Goal: Entertainment & Leisure: Consume media (video, audio)

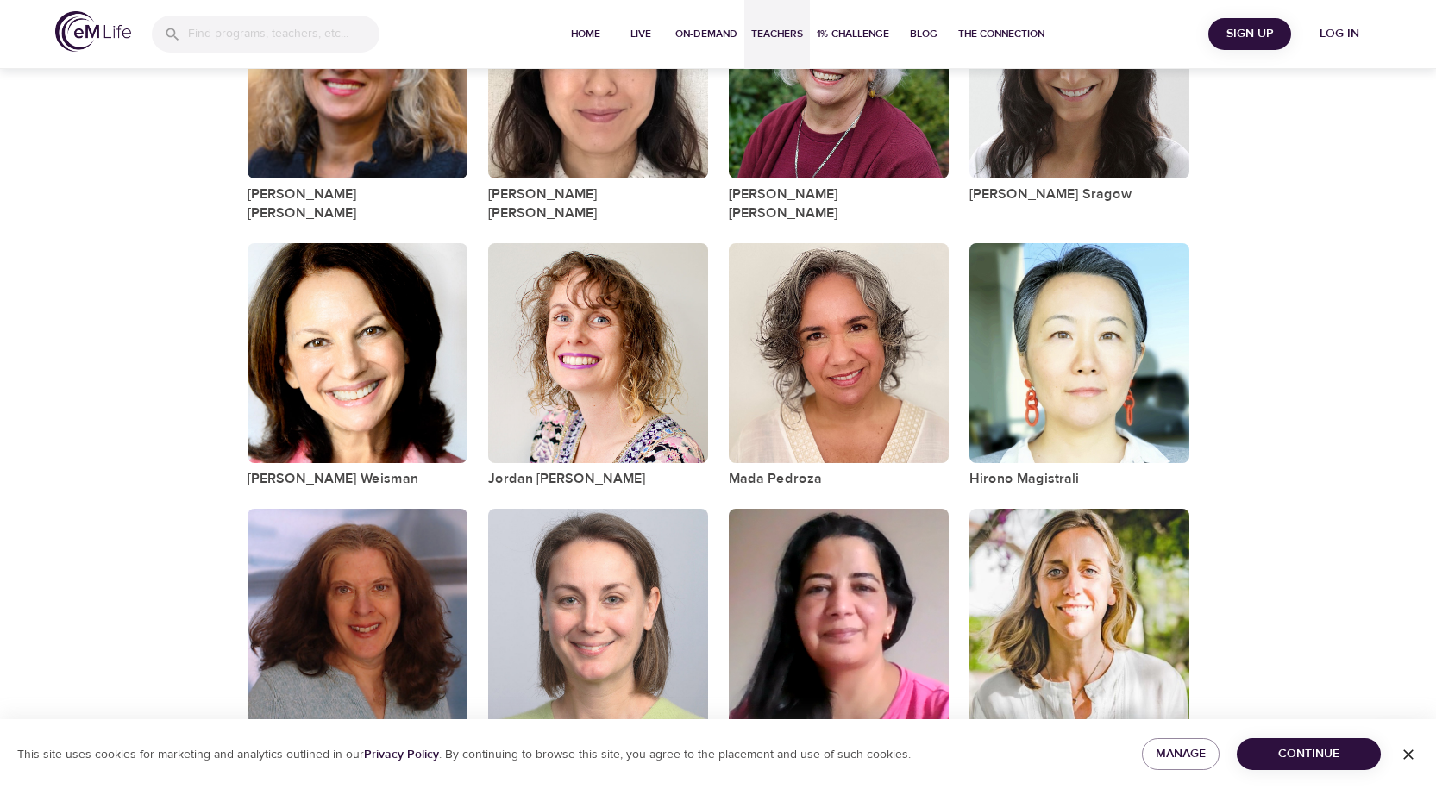
scroll to position [1578, 0]
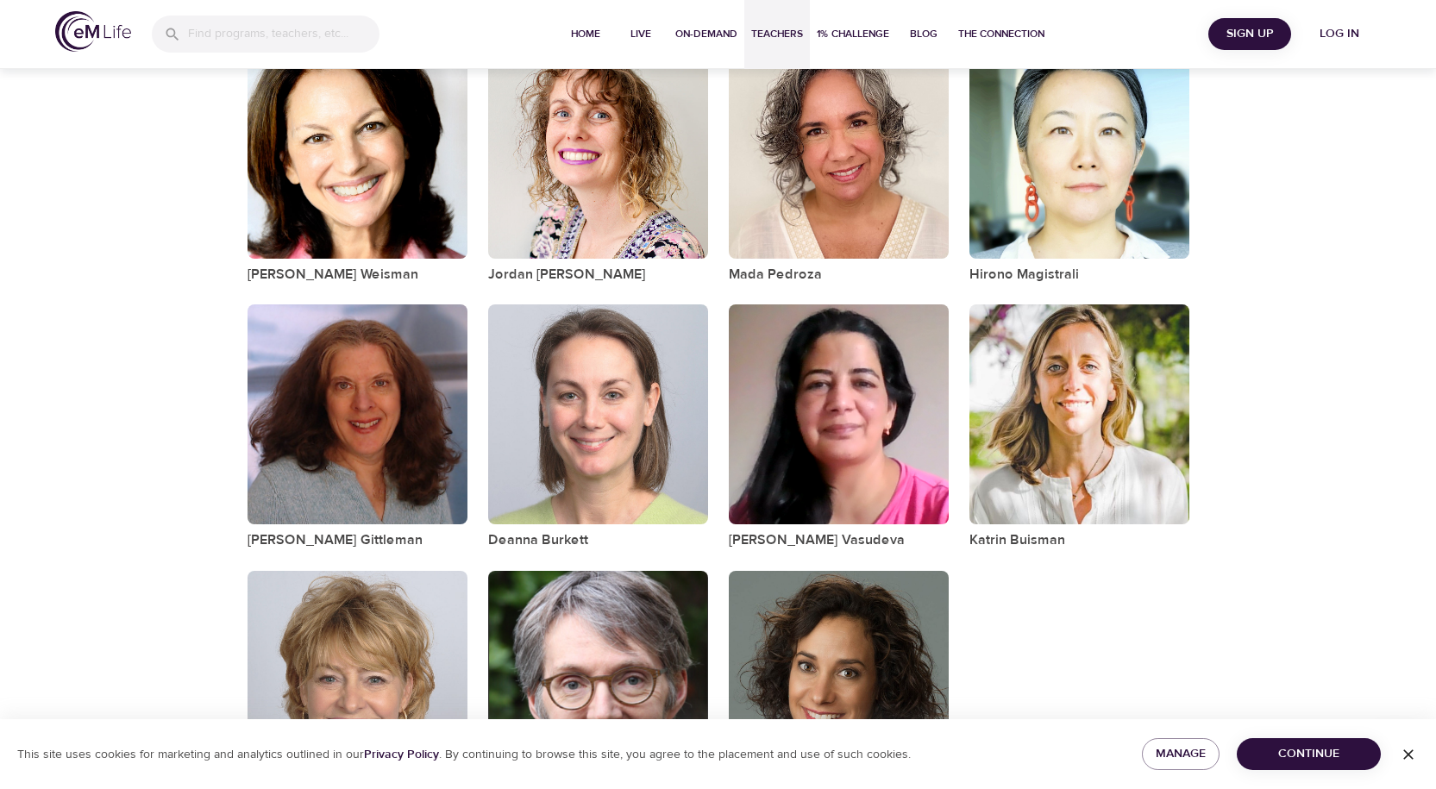
click at [1291, 752] on span "Continue" at bounding box center [1309, 755] width 116 height 22
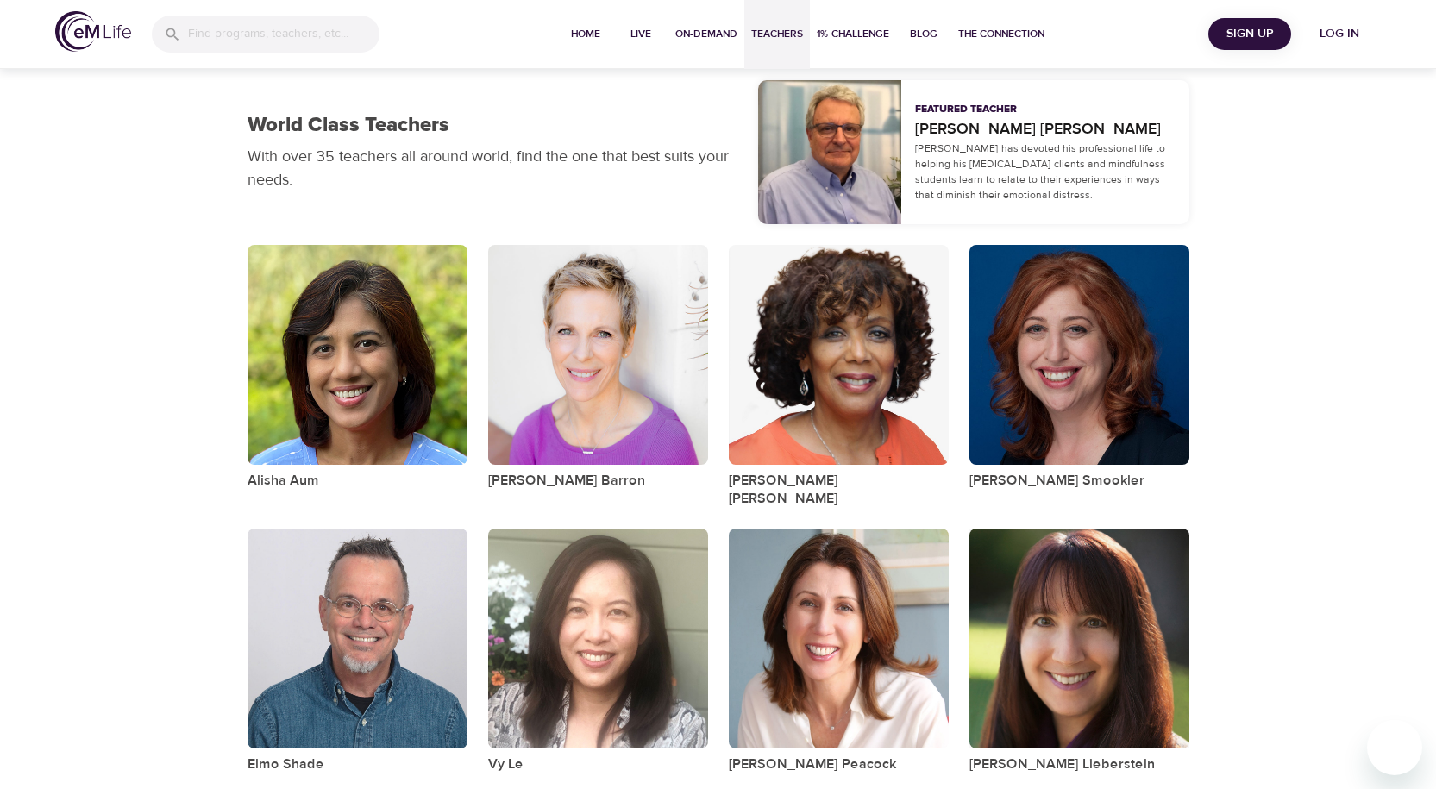
scroll to position [0, 0]
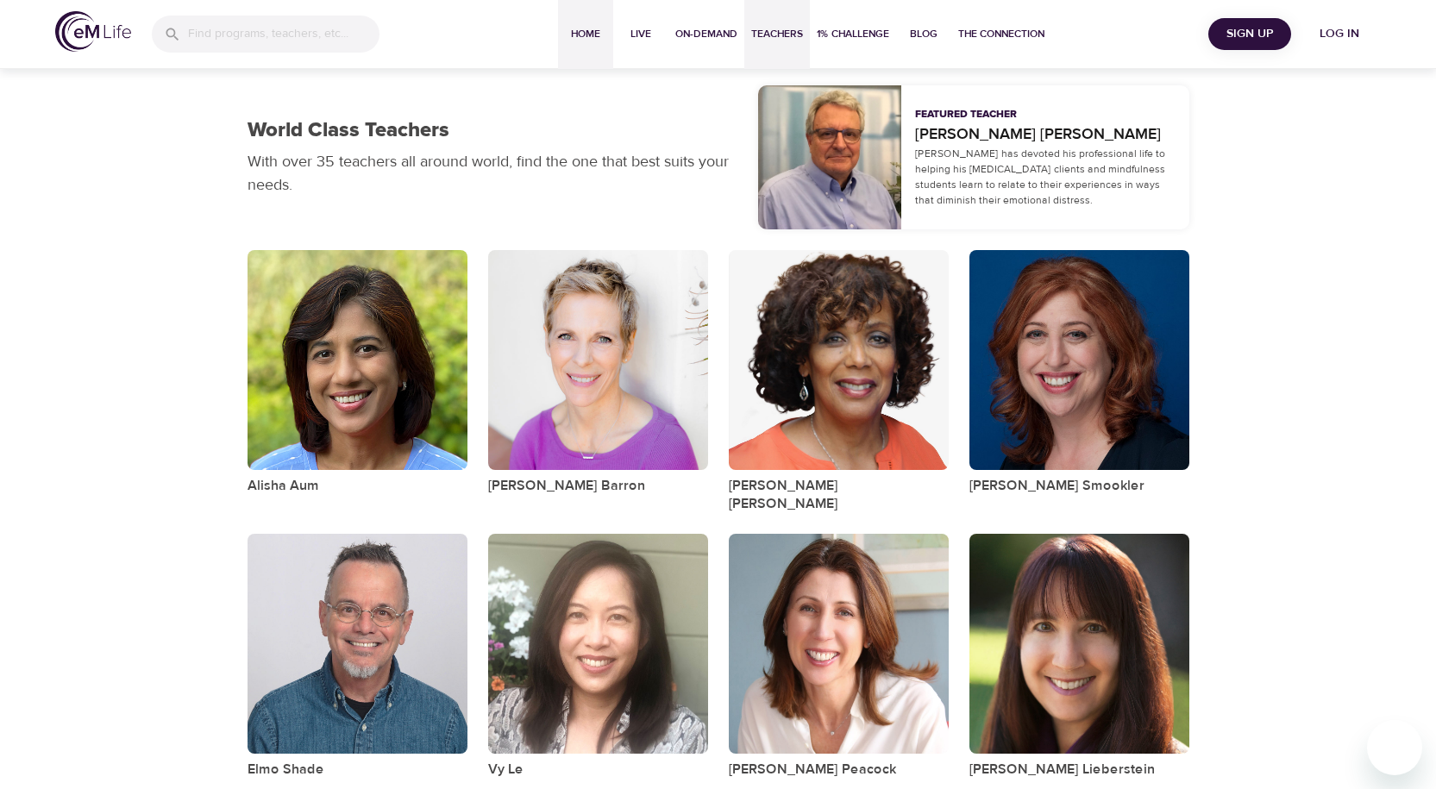
click at [580, 30] on span "Home" at bounding box center [585, 34] width 41 height 18
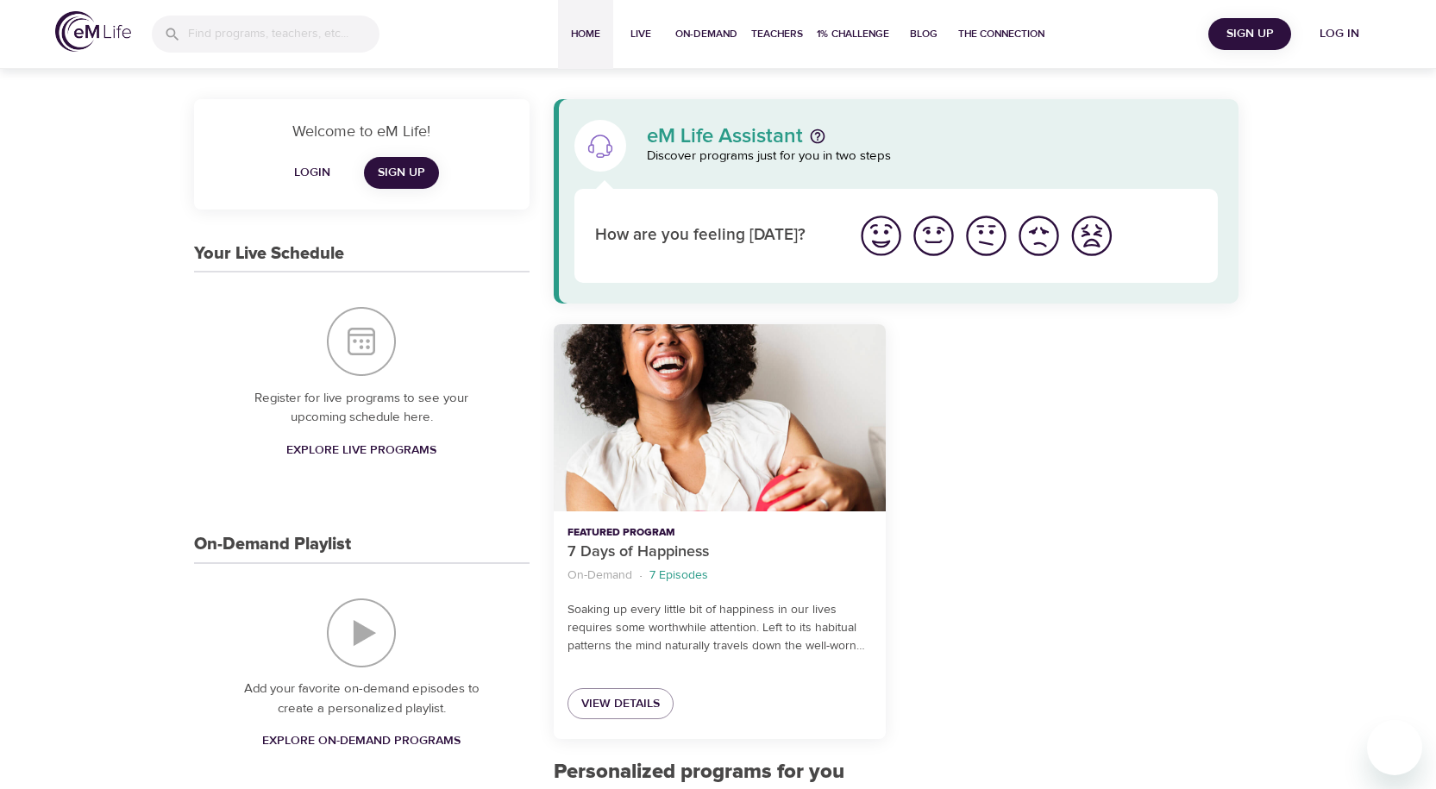
click at [1333, 31] on span "Log in" at bounding box center [1339, 34] width 69 height 22
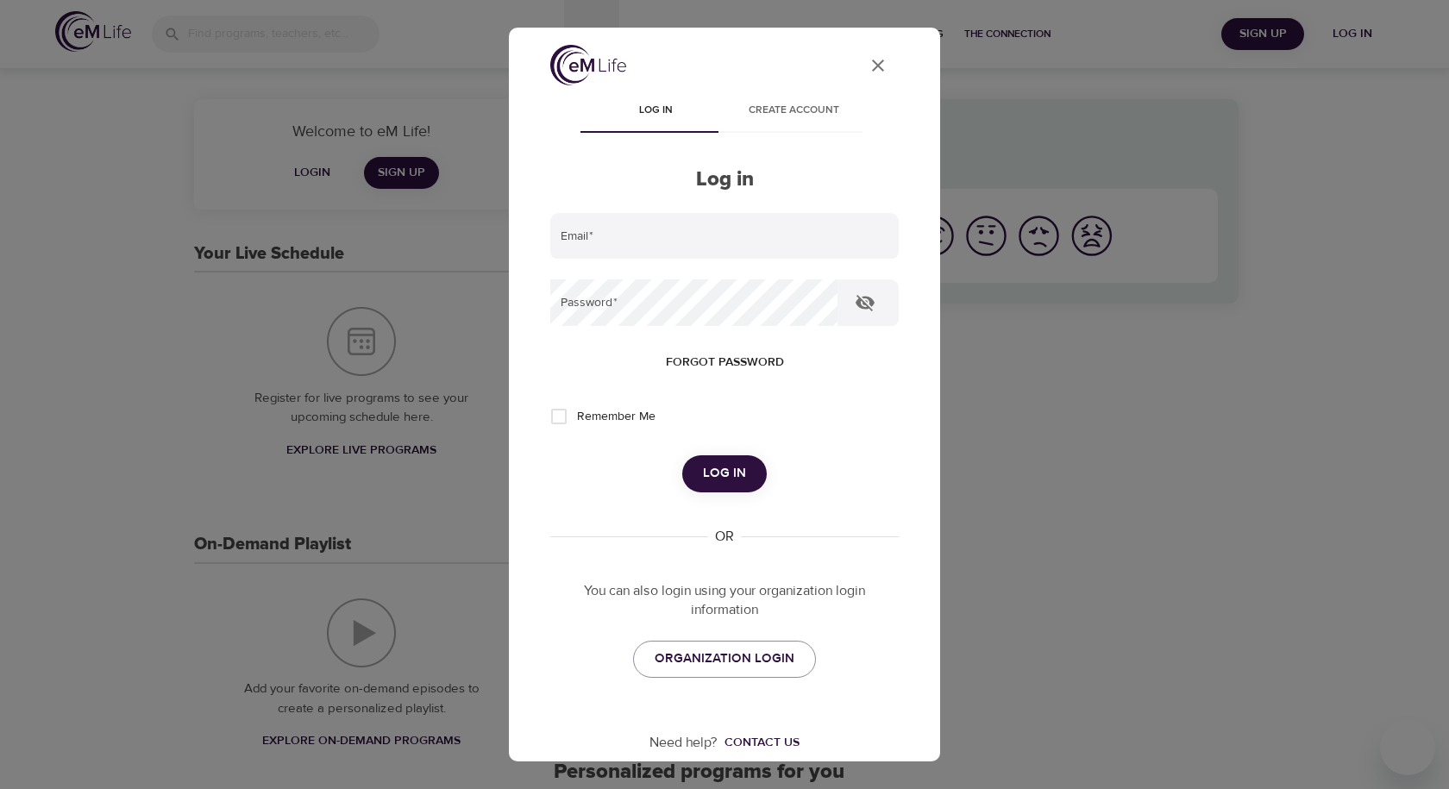
type input "bjcosta114@gmail.com"
click at [862, 302] on icon "button" at bounding box center [865, 302] width 21 height 21
click at [712, 473] on span "Log in" at bounding box center [724, 473] width 43 height 22
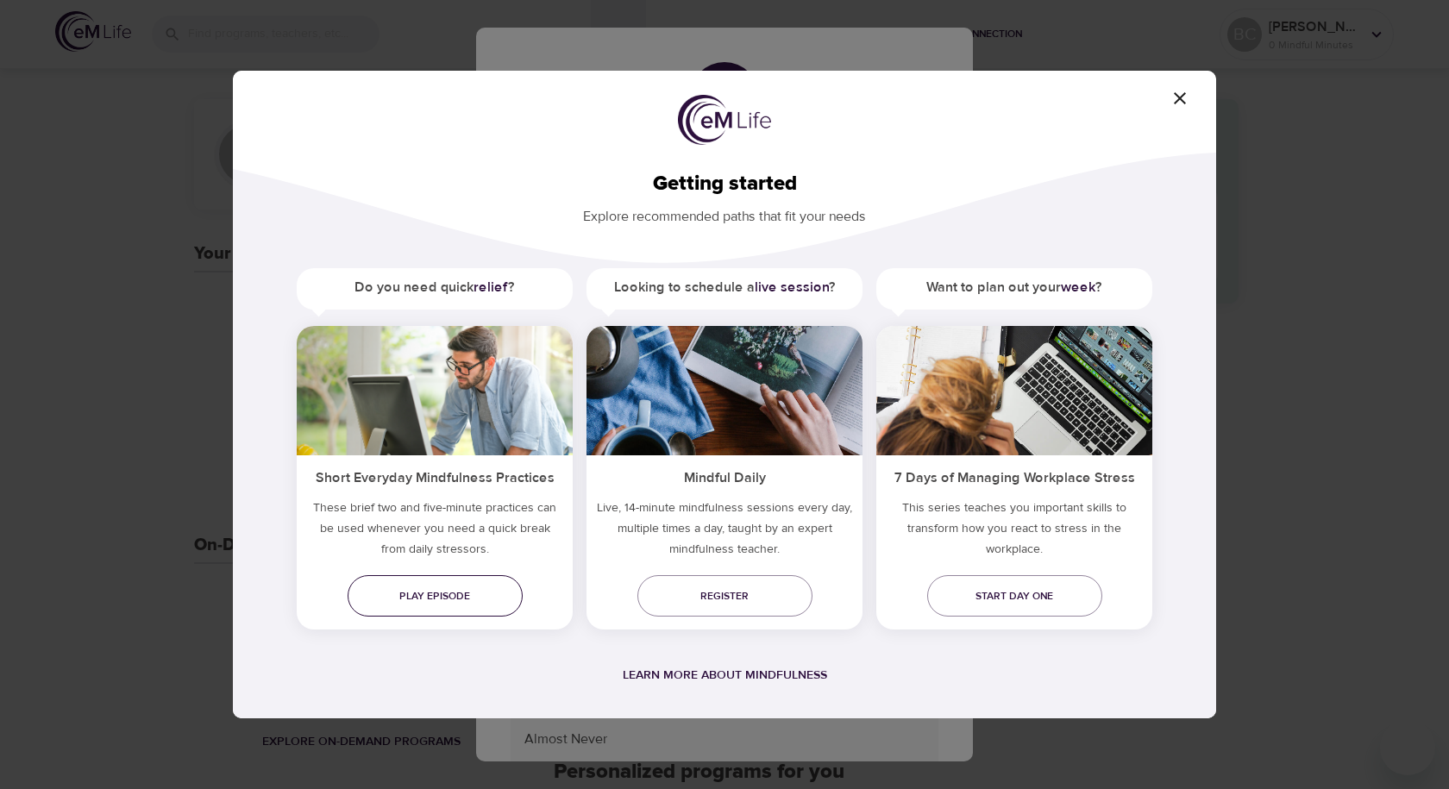
click at [426, 593] on span "Play episode" at bounding box center [434, 596] width 147 height 18
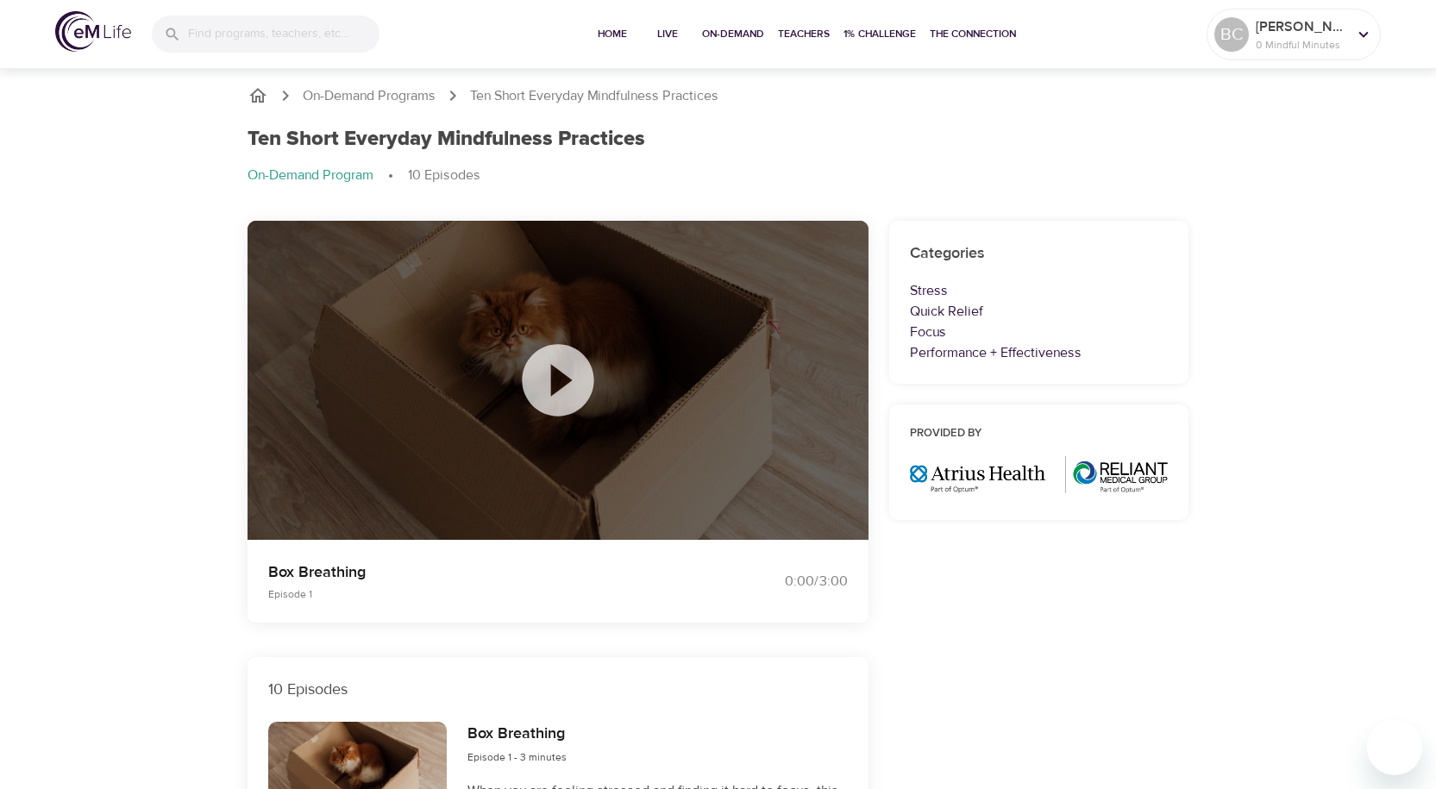
click at [549, 380] on icon at bounding box center [558, 380] width 72 height 72
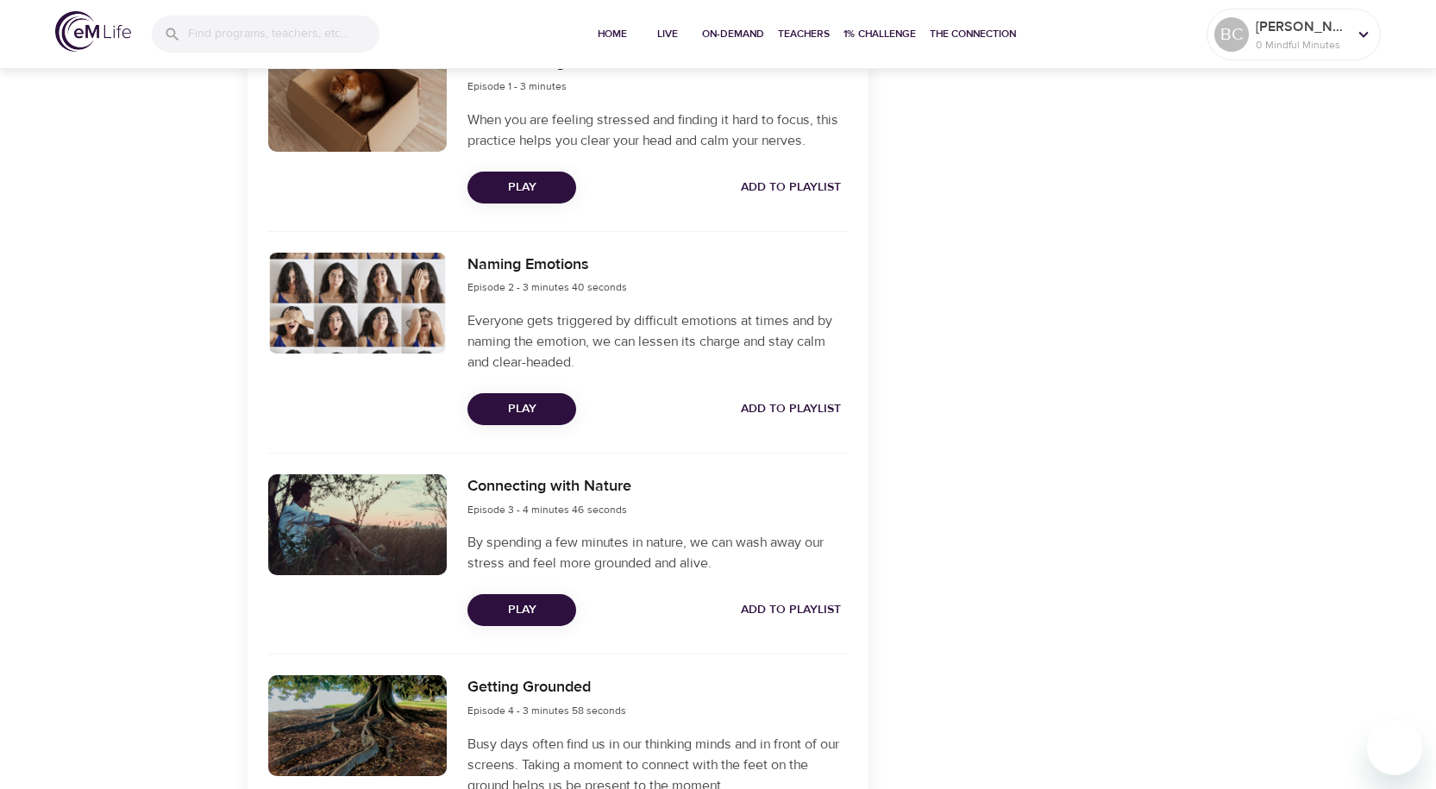
scroll to position [690, 0]
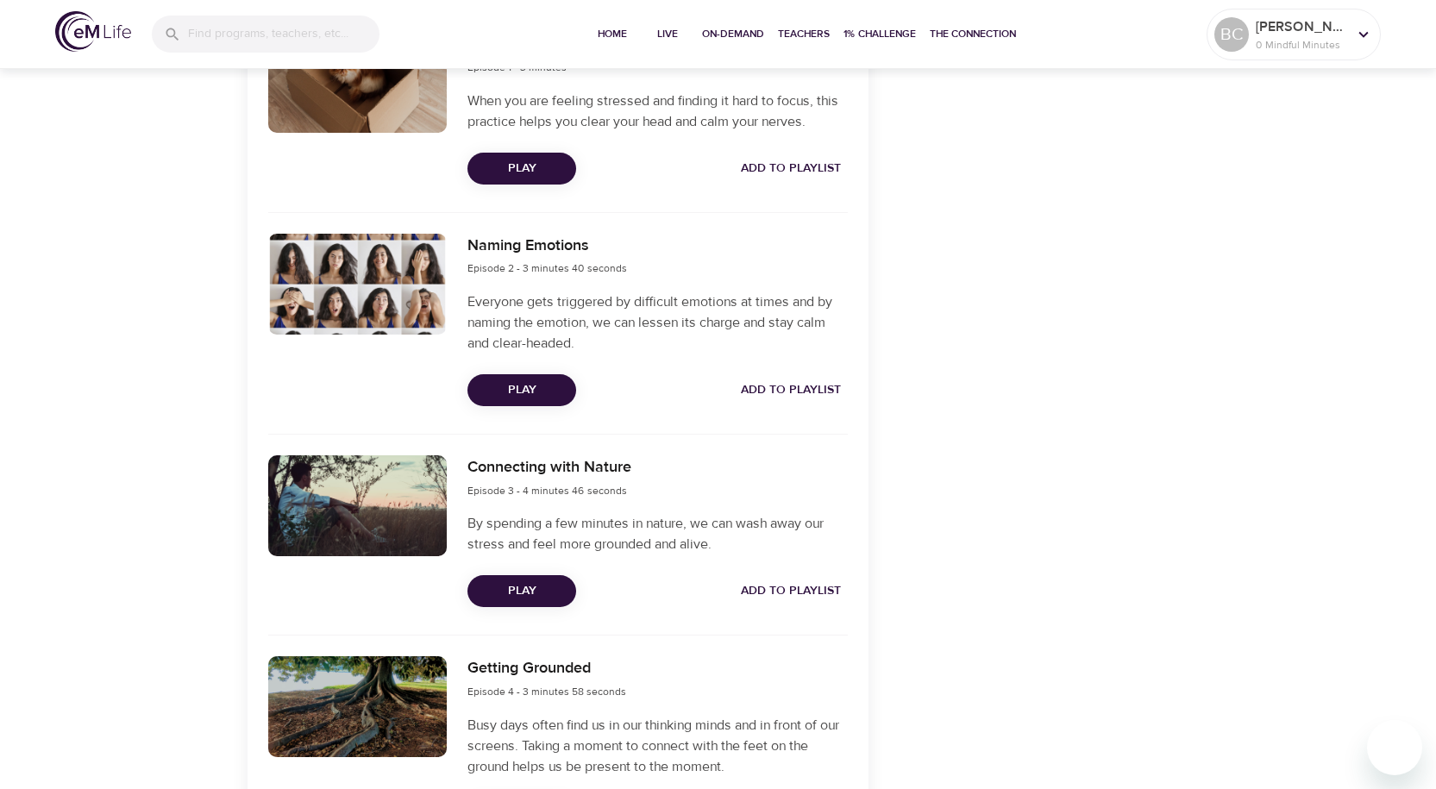
click at [520, 386] on span "Play" at bounding box center [521, 391] width 81 height 22
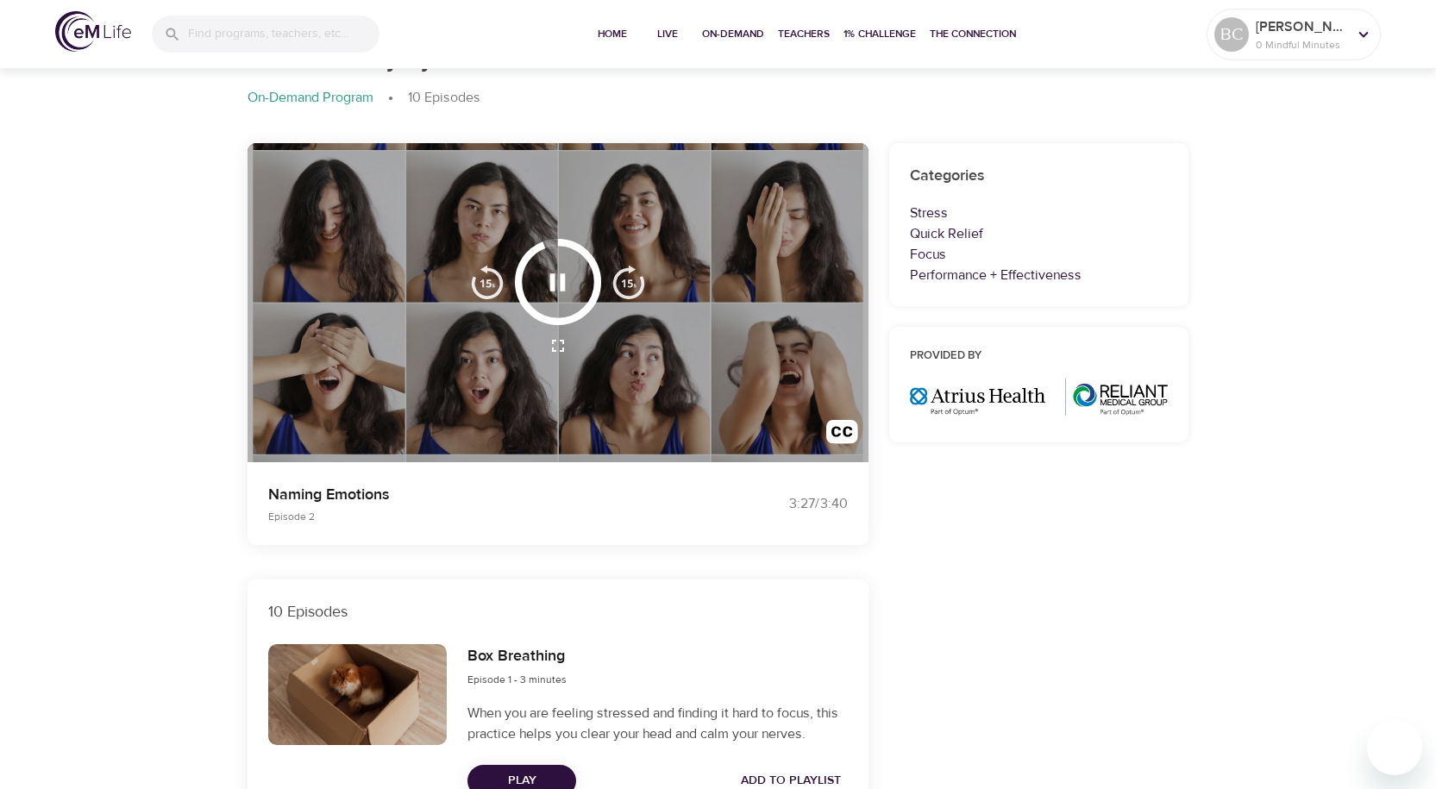
scroll to position [0, 0]
